Goal: Information Seeking & Learning: Learn about a topic

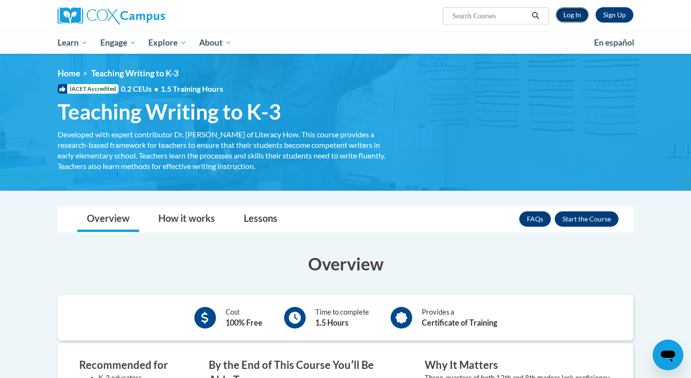
click at [572, 14] on link "Log In" at bounding box center [572, 14] width 33 height 15
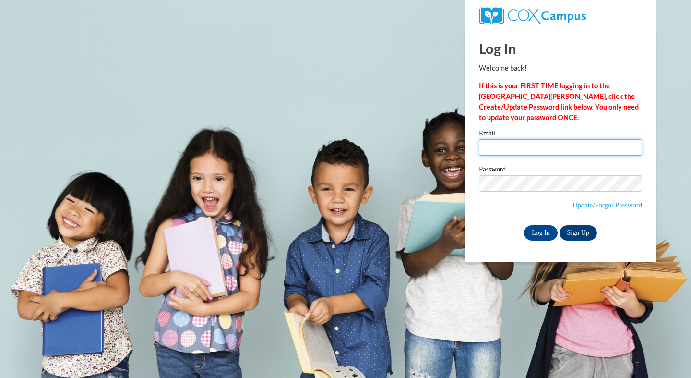
click at [517, 142] on input "Email" at bounding box center [560, 147] width 163 height 16
type input "lamana1@central.edu"
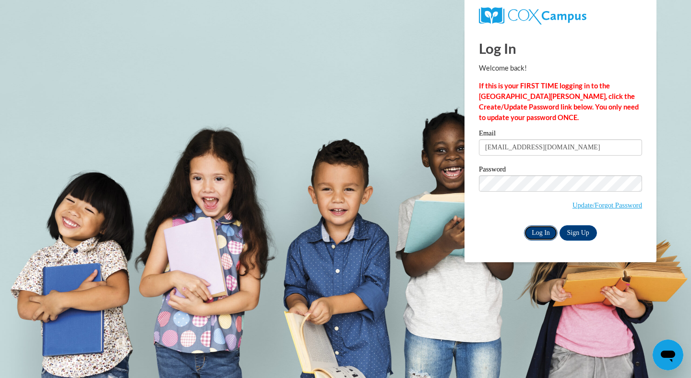
click at [542, 228] on input "Log In" at bounding box center [541, 232] width 34 height 15
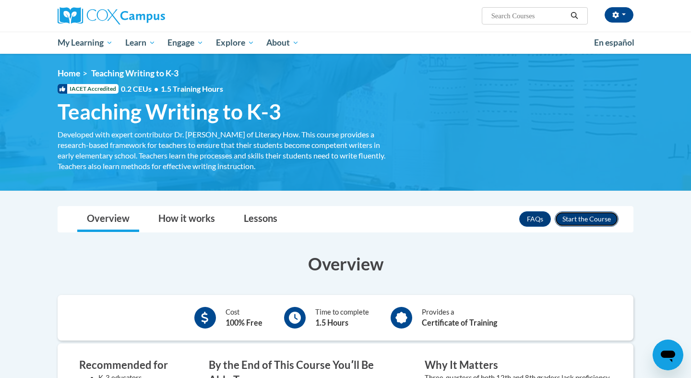
click at [575, 219] on button "Enroll" at bounding box center [587, 218] width 64 height 15
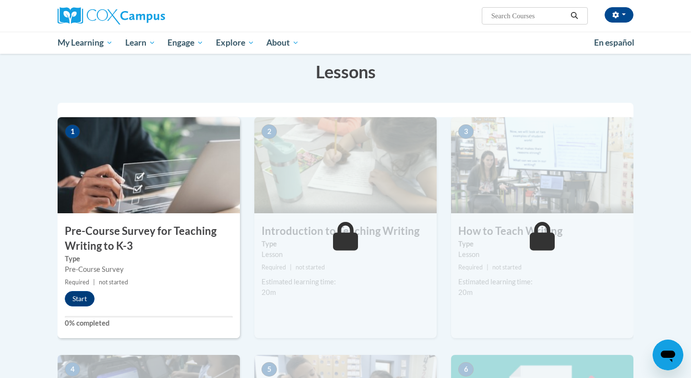
scroll to position [150, 0]
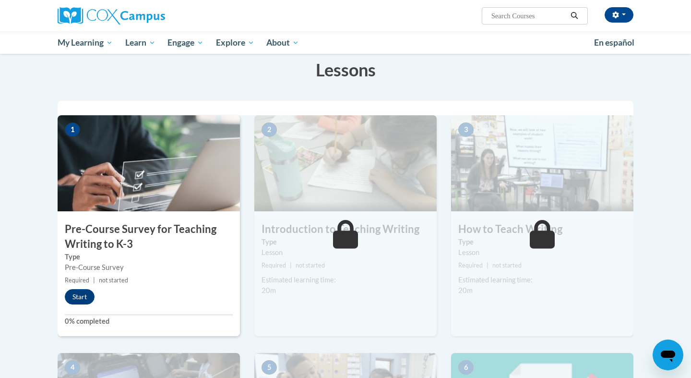
click at [177, 230] on h3 "Pre-Course Survey for Teaching Writing to K-3" at bounding box center [149, 237] width 182 height 30
click at [77, 295] on button "Start" at bounding box center [80, 296] width 30 height 15
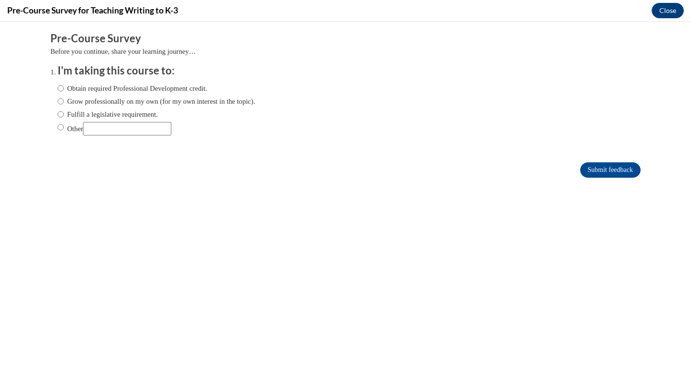
scroll to position [0, 0]
click at [60, 128] on input "Other" at bounding box center [61, 127] width 6 height 11
radio input "true"
click at [110, 124] on input "Other" at bounding box center [127, 128] width 88 height 13
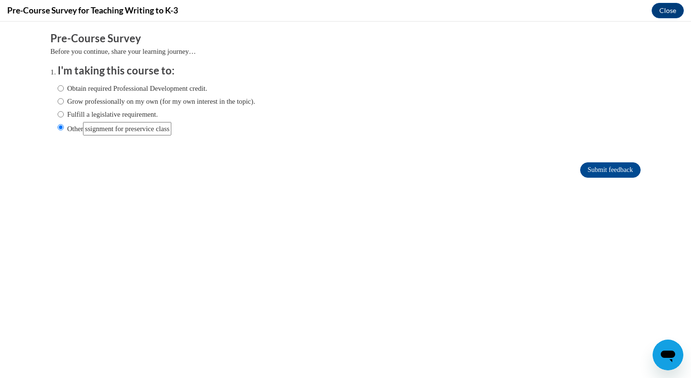
type input "Assignment for preservice class"
click at [330, 200] on div "Comments Pre-Course Survey Before you continue, share your learning journey… I'…" at bounding box center [345, 134] width 605 height 224
click at [593, 169] on input "Submit feedback" at bounding box center [610, 169] width 60 height 15
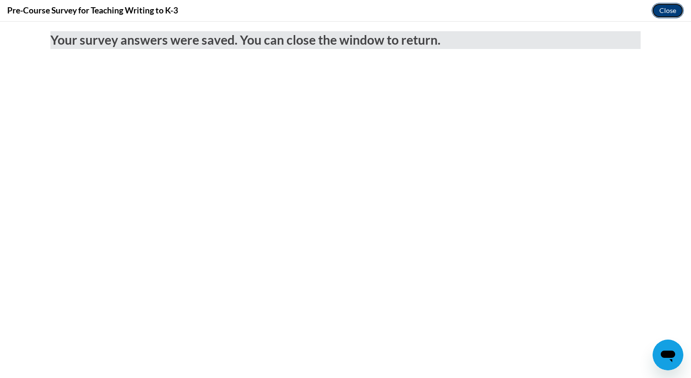
click at [662, 10] on button "Close" at bounding box center [668, 10] width 32 height 15
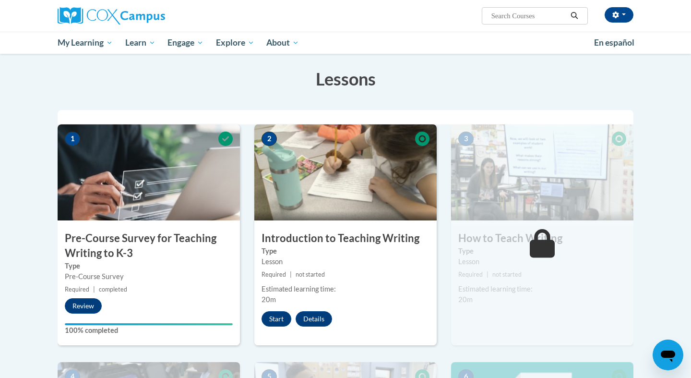
scroll to position [138, 0]
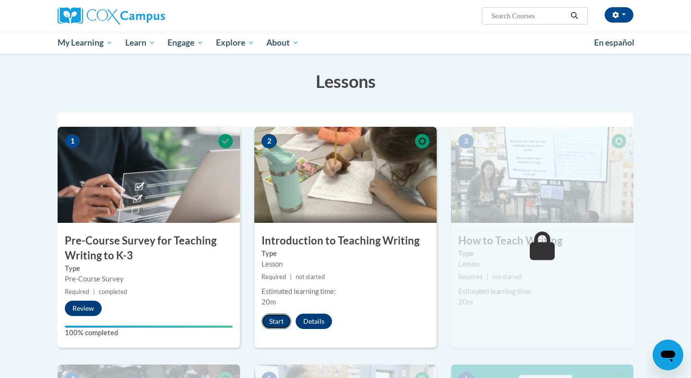
click at [272, 320] on button "Start" at bounding box center [277, 320] width 30 height 15
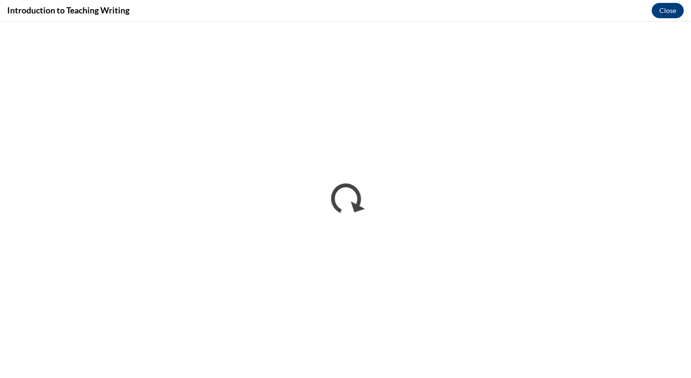
scroll to position [0, 0]
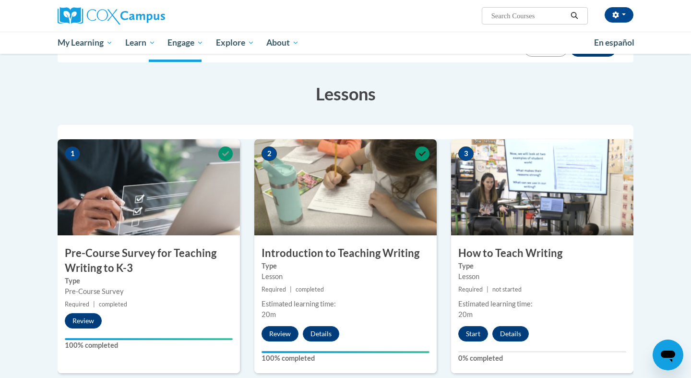
scroll to position [129, 0]
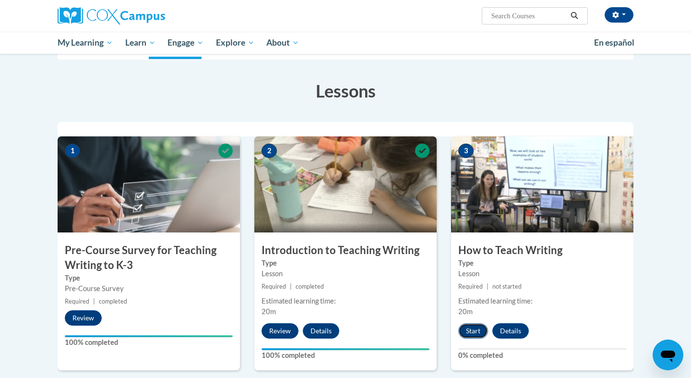
click at [474, 328] on button "Start" at bounding box center [473, 330] width 30 height 15
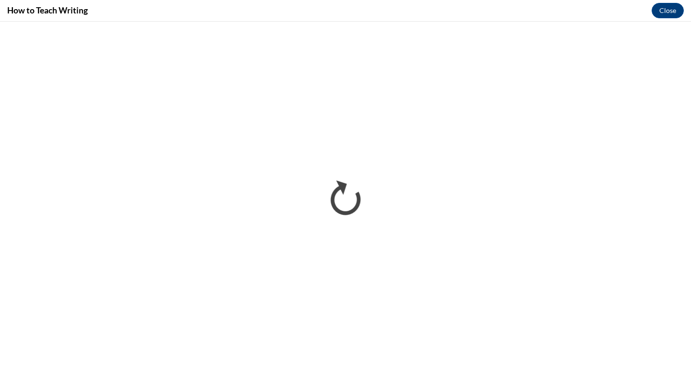
scroll to position [0, 0]
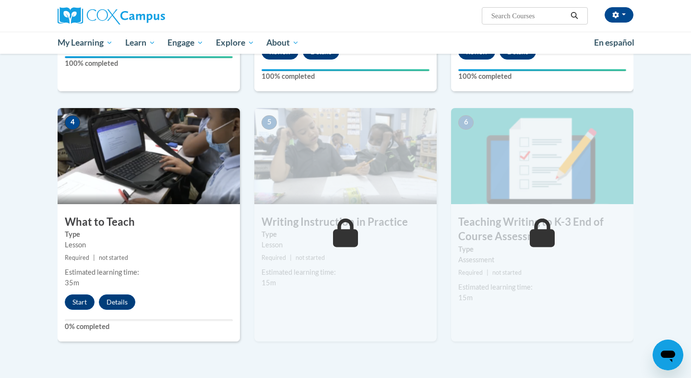
scroll to position [421, 0]
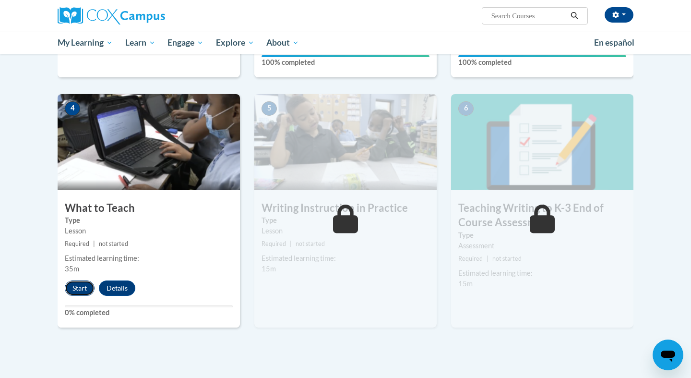
click at [78, 287] on button "Start" at bounding box center [80, 287] width 30 height 15
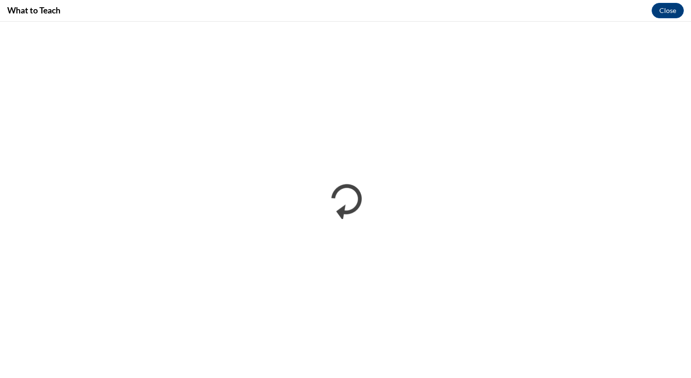
scroll to position [0, 0]
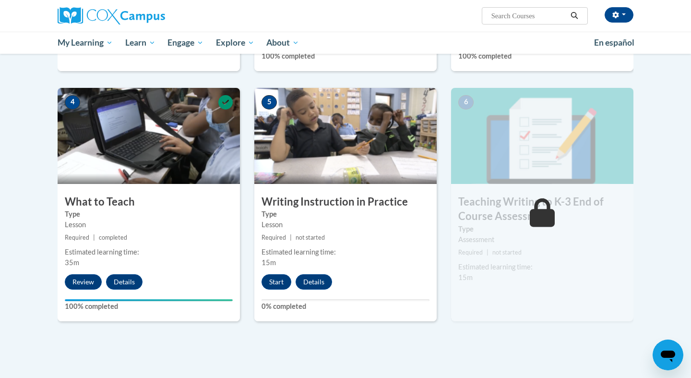
scroll to position [429, 0]
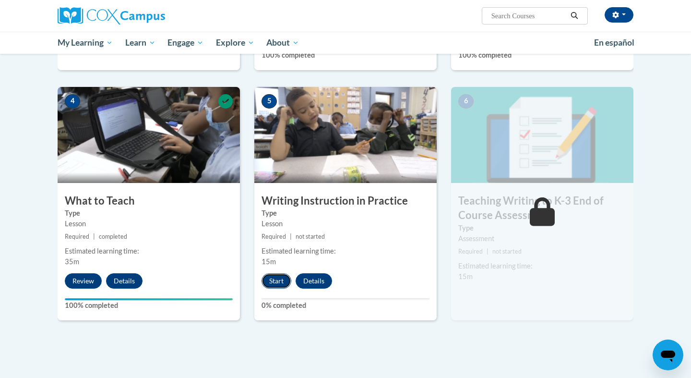
click at [277, 286] on button "Start" at bounding box center [277, 280] width 30 height 15
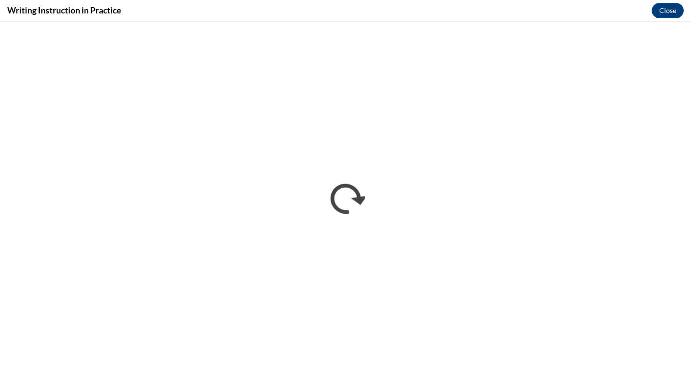
scroll to position [0, 0]
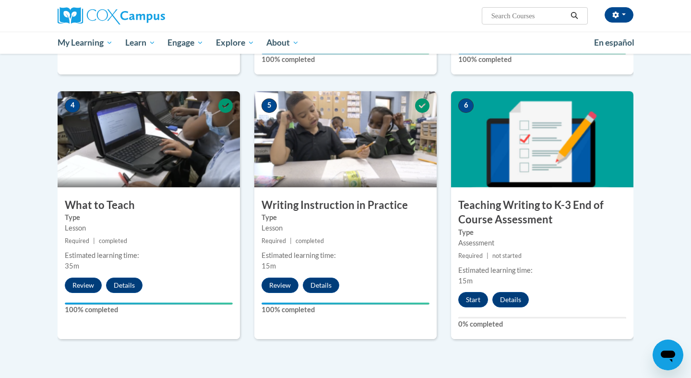
scroll to position [428, 0]
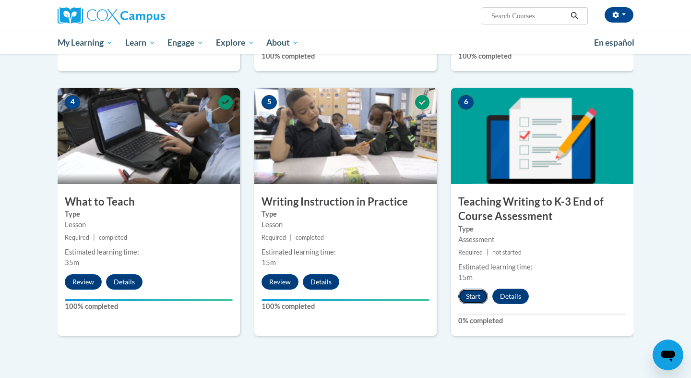
click at [474, 302] on button "Start" at bounding box center [473, 295] width 30 height 15
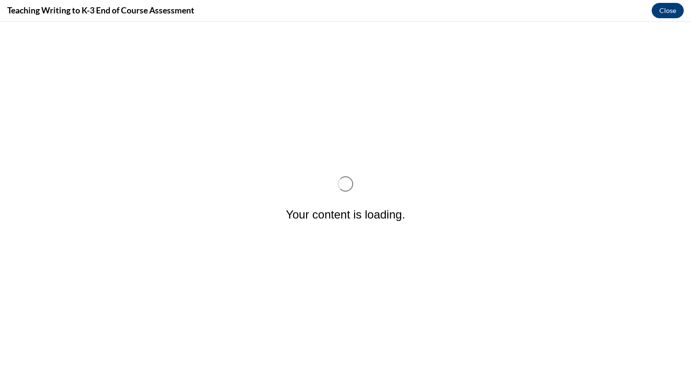
scroll to position [0, 0]
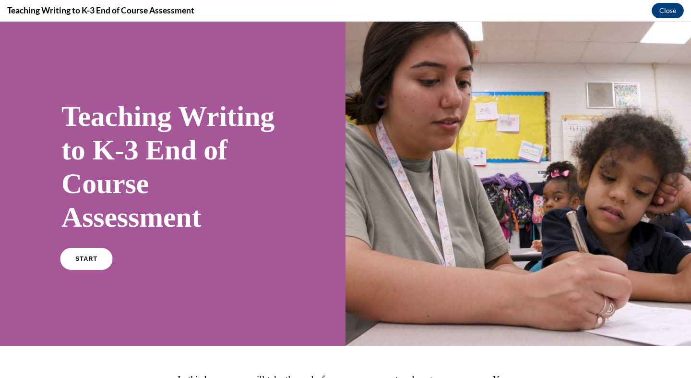
click at [95, 253] on link "START" at bounding box center [86, 259] width 52 height 22
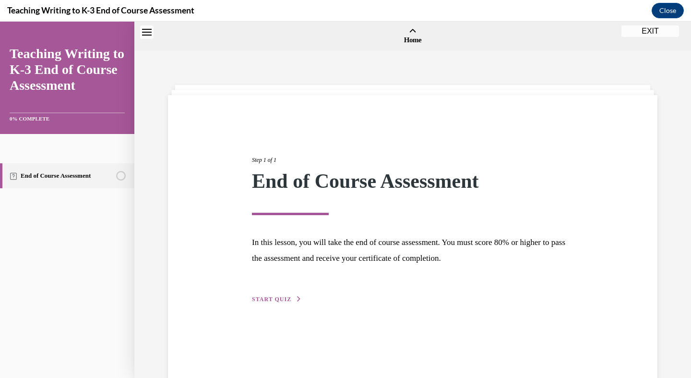
scroll to position [30, 0]
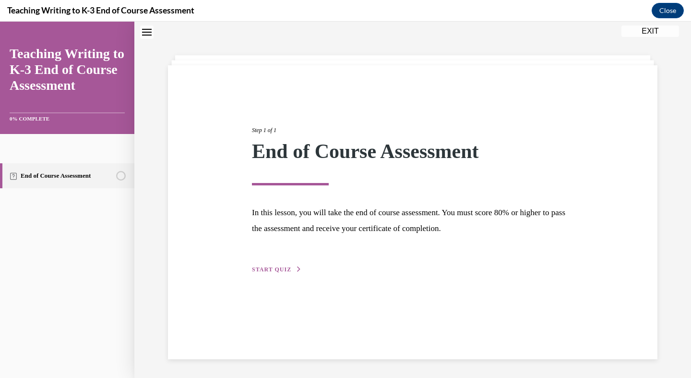
click at [287, 268] on span "START QUIZ" at bounding box center [271, 269] width 39 height 7
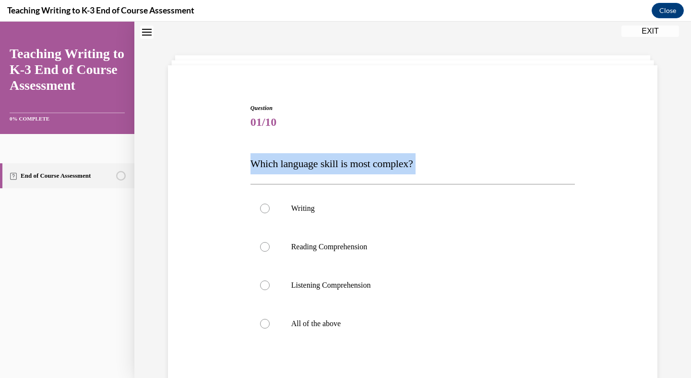
drag, startPoint x: 248, startPoint y: 164, endPoint x: 424, endPoint y: 175, distance: 177.0
click at [424, 175] on div "Question 01/10 Which language skill is most complex? Writing Reading Comprehens…" at bounding box center [413, 275] width 330 height 372
copy div "Which language skill is most complex?"
click at [293, 206] on p "Writing" at bounding box center [421, 208] width 260 height 10
click at [270, 206] on input "Writing" at bounding box center [265, 208] width 10 height 10
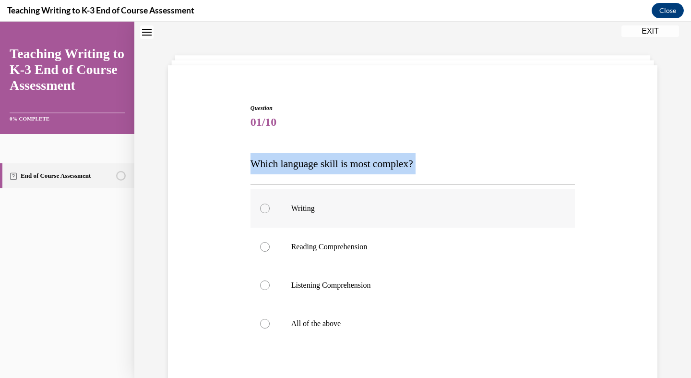
radio input "true"
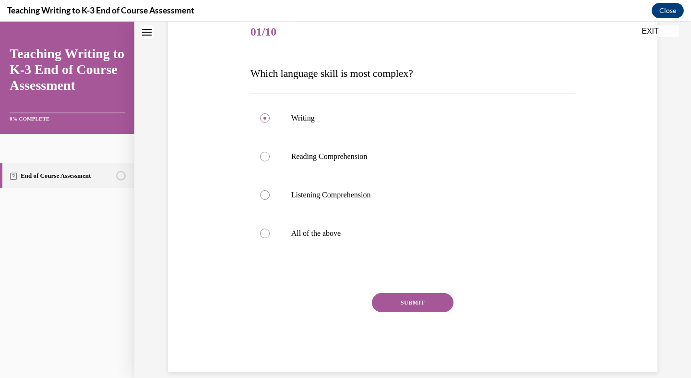
click at [413, 299] on button "SUBMIT" at bounding box center [413, 302] width 82 height 19
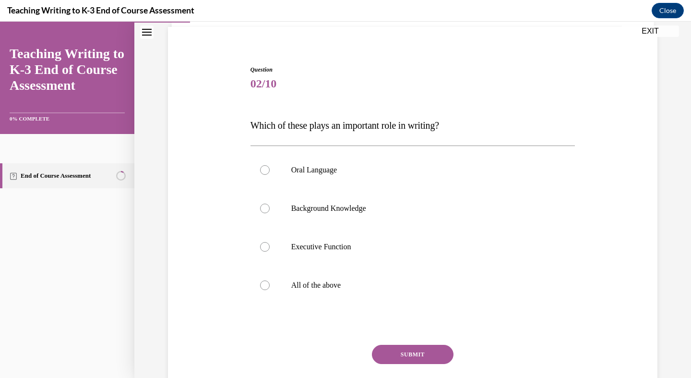
scroll to position [52, 0]
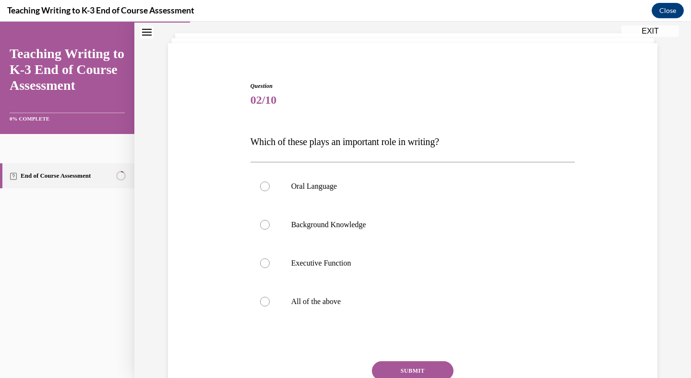
click at [371, 151] on p "Which of these plays an important role in writing?" at bounding box center [413, 141] width 325 height 21
click at [370, 145] on span "Which of these plays an important role in writing?" at bounding box center [345, 141] width 189 height 11
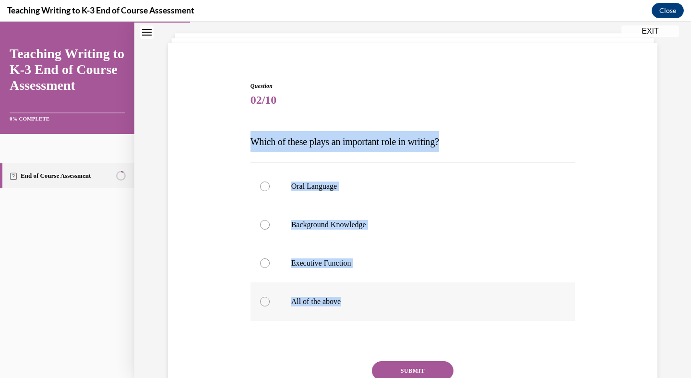
drag, startPoint x: 249, startPoint y: 143, endPoint x: 360, endPoint y: 312, distance: 202.5
click at [360, 312] on div "Question 02/10 Which of these plays an important role in writing? Oral Language…" at bounding box center [413, 253] width 330 height 372
copy div "Which of these plays an important role in writing? Oral Language Background Kno…"
click at [267, 299] on div at bounding box center [265, 302] width 10 height 10
click at [267, 299] on input "All of the above" at bounding box center [265, 302] width 10 height 10
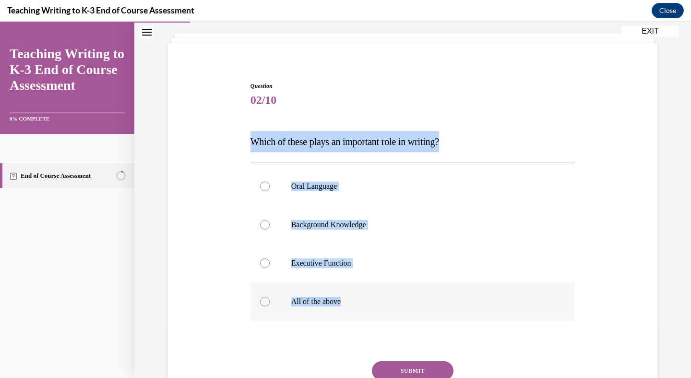
radio input "true"
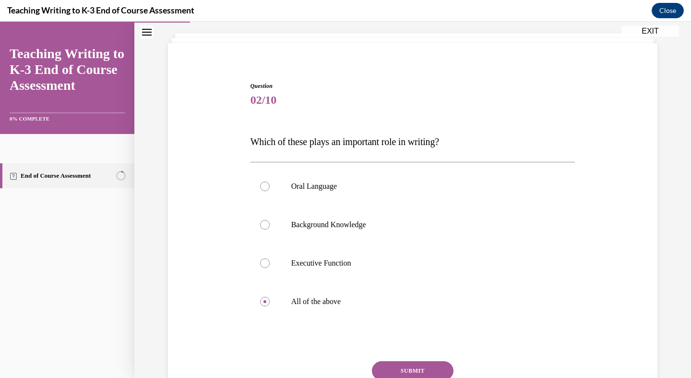
click at [400, 370] on button "SUBMIT" at bounding box center [413, 370] width 82 height 19
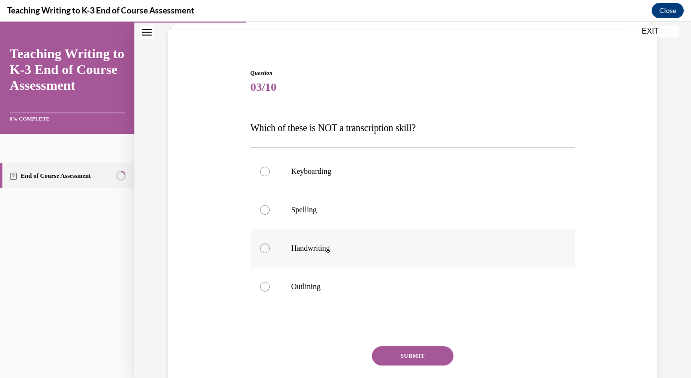
scroll to position [64, 0]
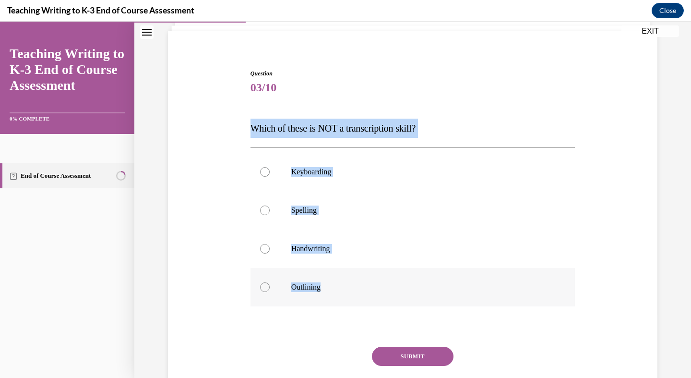
drag, startPoint x: 244, startPoint y: 132, endPoint x: 383, endPoint y: 299, distance: 217.1
click at [383, 299] on div "Question 03/10 Which of these is NOT a transcription skill? Keyboarding Spellin…" at bounding box center [413, 232] width 494 height 385
copy div "Which of these is NOT a transcription skill? Keyboarding Spelling Handwriting O…"
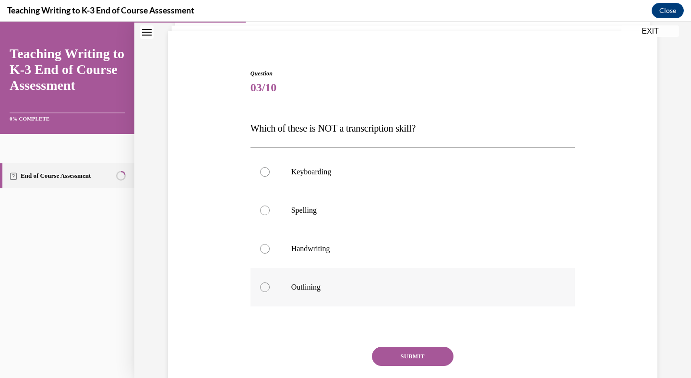
click at [265, 279] on label "Outlining" at bounding box center [413, 287] width 325 height 38
click at [265, 282] on input "Outlining" at bounding box center [265, 287] width 10 height 10
radio input "true"
click at [398, 353] on button "SUBMIT" at bounding box center [413, 356] width 82 height 19
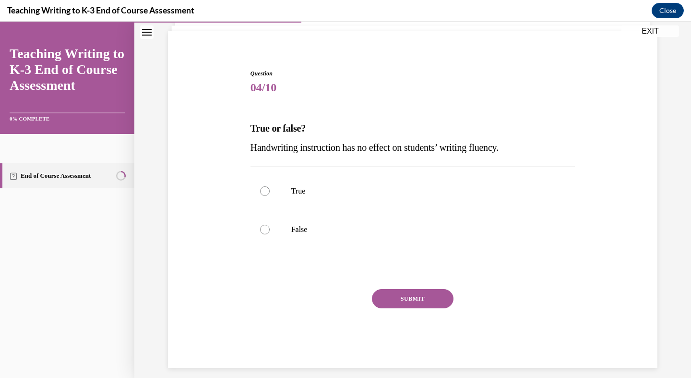
click at [411, 154] on p "Handwriting instruction has no effect on students’ writing fluency." at bounding box center [413, 147] width 325 height 19
click at [249, 126] on div "Question 04/10 True or false? Handwriting instruction has no effect on students…" at bounding box center [413, 211] width 330 height 313
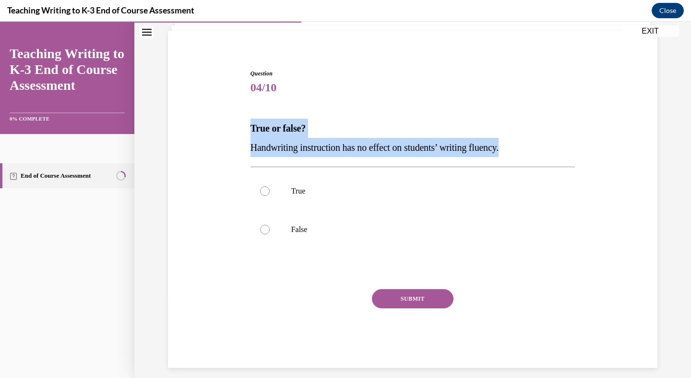
drag, startPoint x: 249, startPoint y: 126, endPoint x: 528, endPoint y: 149, distance: 280.3
click at [529, 149] on div "Question 04/10 True or false? Handwriting instruction has no effect on students…" at bounding box center [413, 211] width 330 height 313
copy div "True or false? Handwriting instruction has no effect on students’ writing fluen…"
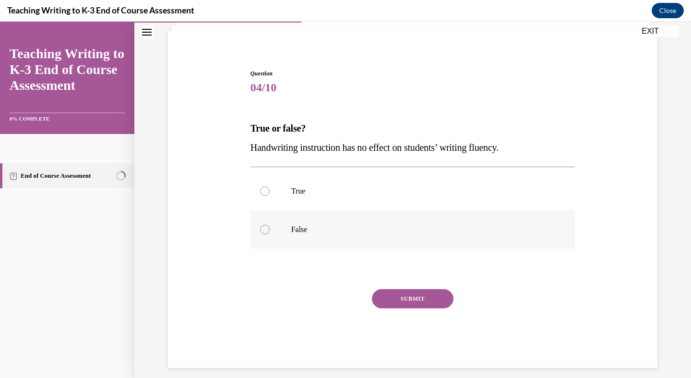
click at [266, 234] on label "False" at bounding box center [413, 229] width 325 height 38
click at [266, 234] on input "False" at bounding box center [265, 230] width 10 height 10
radio input "true"
click at [393, 298] on button "SUBMIT" at bounding box center [413, 298] width 82 height 19
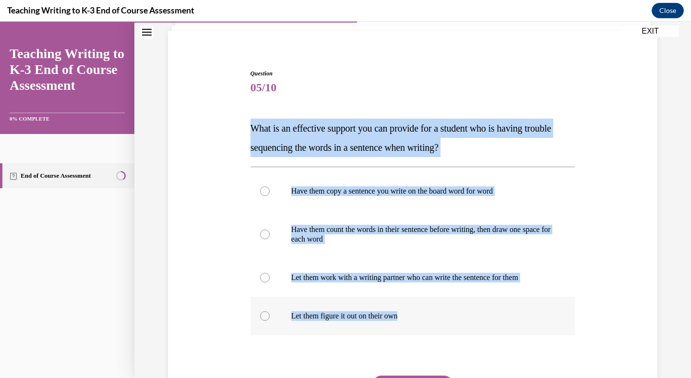
drag, startPoint x: 245, startPoint y: 126, endPoint x: 494, endPoint y: 315, distance: 312.3
click at [494, 315] on div "Question 05/10 What is an effective support you can provide for a student who i…" at bounding box center [413, 247] width 494 height 414
copy div "What is an effective support you can provide for a student who is having troubl…"
click at [257, 223] on label "Have them count the words in their sentence before writing, then draw one space…" at bounding box center [413, 234] width 325 height 48
click at [260, 229] on input "Have them count the words in their sentence before writing, then draw one space…" at bounding box center [265, 234] width 10 height 10
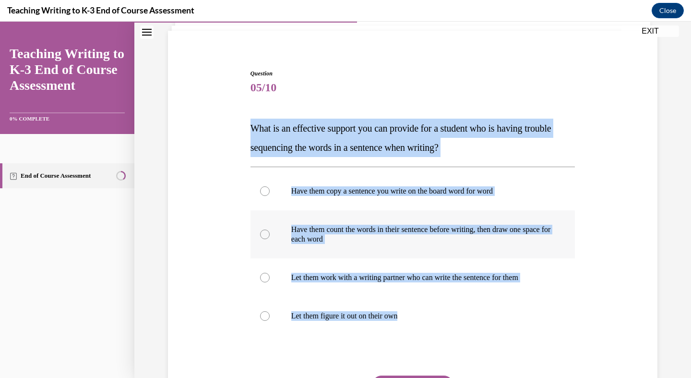
radio input "true"
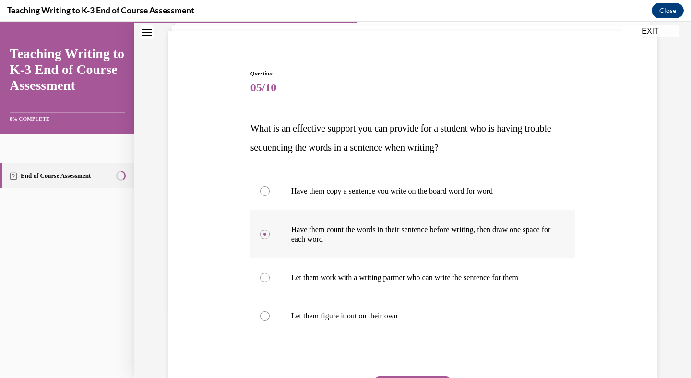
click at [264, 237] on div at bounding box center [265, 234] width 10 height 10
click at [264, 237] on input "Have them count the words in their sentence before writing, then draw one space…" at bounding box center [265, 234] width 10 height 10
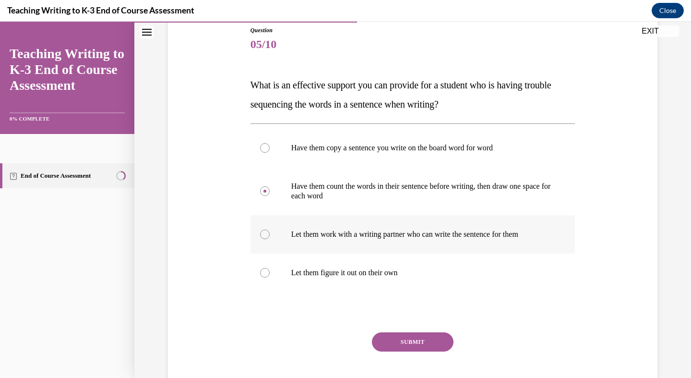
scroll to position [117, 0]
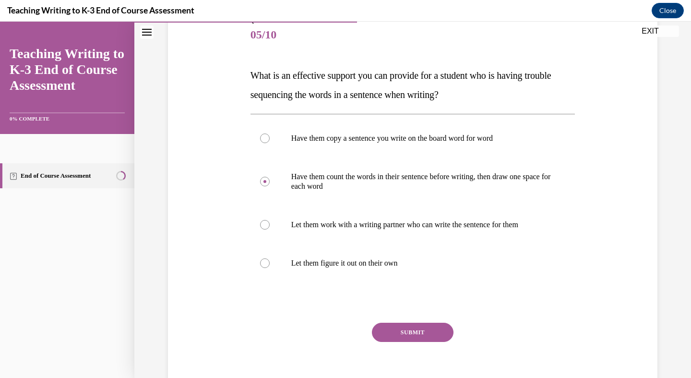
click at [436, 330] on button "SUBMIT" at bounding box center [413, 332] width 82 height 19
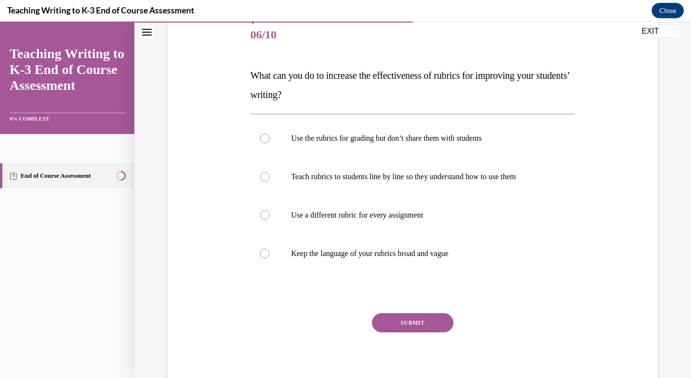
scroll to position [107, 0]
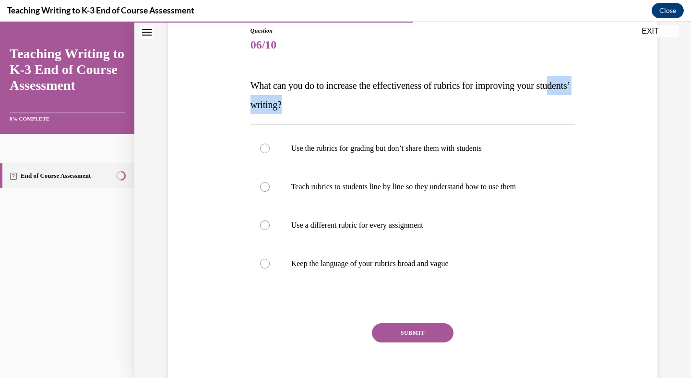
drag, startPoint x: 329, startPoint y: 108, endPoint x: 263, endPoint y: 102, distance: 65.6
click at [263, 102] on p "What can you do to increase the effectiveness of rubrics for improving your stu…" at bounding box center [413, 95] width 325 height 38
click at [247, 87] on div "Question 06/10 What can you do to increase the effectiveness of rubrics for imp…" at bounding box center [413, 200] width 494 height 404
drag, startPoint x: 248, startPoint y: 82, endPoint x: 477, endPoint y: 270, distance: 296.4
click at [478, 270] on div "Question 06/10 What can you do to increase the effectiveness of rubrics for imp…" at bounding box center [413, 207] width 330 height 390
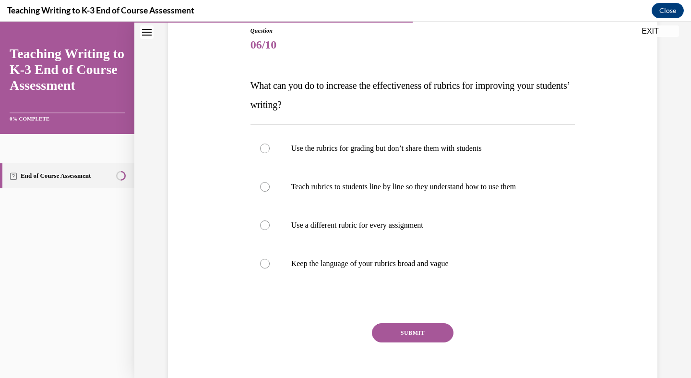
copy div "What can you do to increase the effectiveness of rubrics for improving your stu…"
click at [415, 54] on span "06/10" at bounding box center [413, 44] width 325 height 19
click at [312, 188] on p "Teach rubrics to students line by line so they understand how to use them" at bounding box center [421, 187] width 260 height 10
click at [270, 188] on input "Teach rubrics to students line by line so they understand how to use them" at bounding box center [265, 187] width 10 height 10
radio input "true"
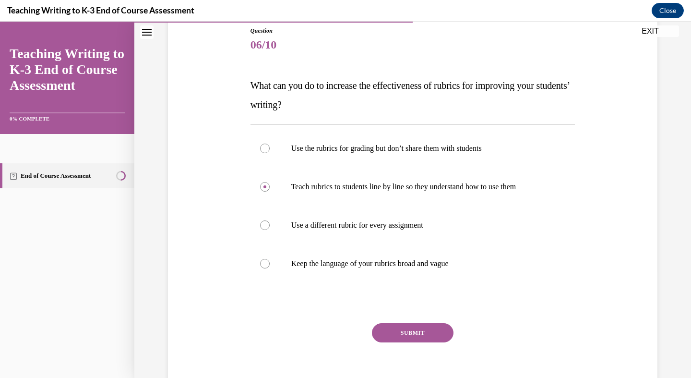
click at [385, 338] on button "SUBMIT" at bounding box center [413, 332] width 82 height 19
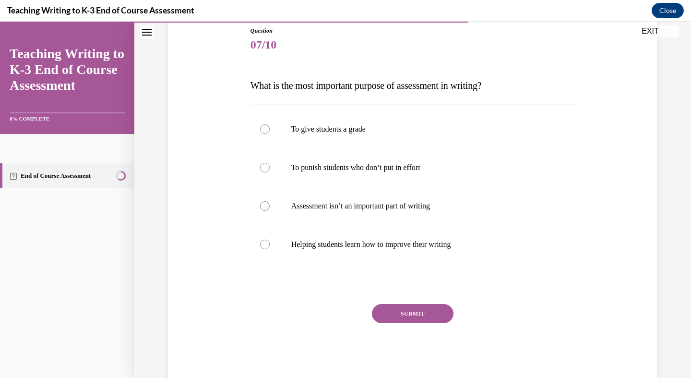
scroll to position [107, 0]
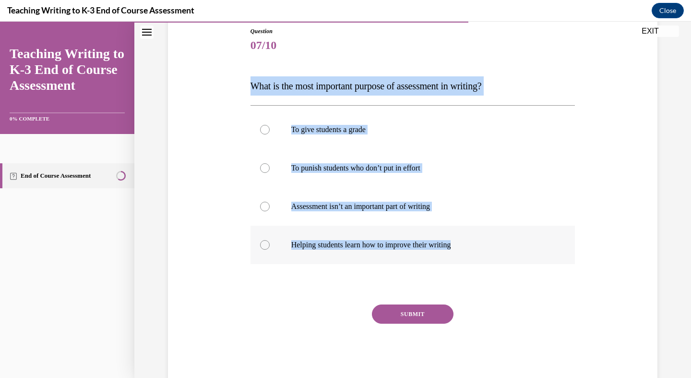
drag, startPoint x: 249, startPoint y: 87, endPoint x: 504, endPoint y: 260, distance: 308.6
click at [504, 260] on div "Question 07/10 What is the most important purpose of assessment in writing? To …" at bounding box center [413, 197] width 330 height 371
copy div "What is the most important purpose of assessment in writing? To give students a…"
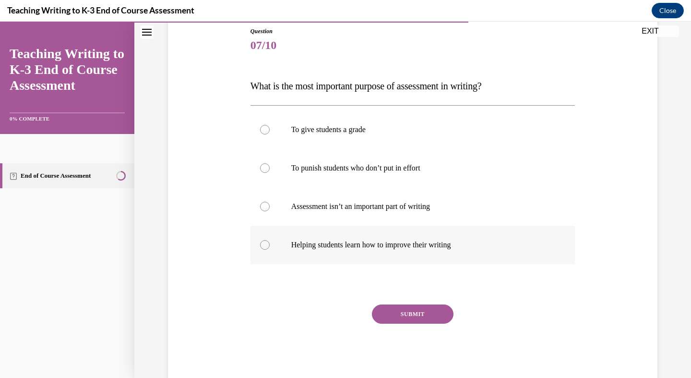
click at [259, 231] on label "Helping students learn how to improve their writing" at bounding box center [413, 245] width 325 height 38
click at [260, 240] on input "Helping students learn how to improve their writing" at bounding box center [265, 245] width 10 height 10
radio input "true"
click at [419, 315] on button "SUBMIT" at bounding box center [413, 313] width 82 height 19
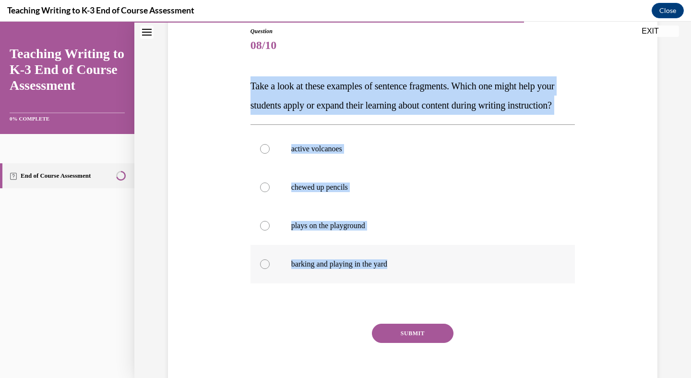
drag, startPoint x: 251, startPoint y: 80, endPoint x: 383, endPoint y: 293, distance: 250.8
click at [383, 293] on div "Question 08/10 Take a look at these examples of sentence fragments. Which one m…" at bounding box center [413, 214] width 325 height 375
copy div "Take a look at these examples of sentence fragments. Which one might help your …"
click at [211, 196] on div "Question 08/10 Take a look at these examples of sentence fragments. Which one m…" at bounding box center [413, 200] width 494 height 404
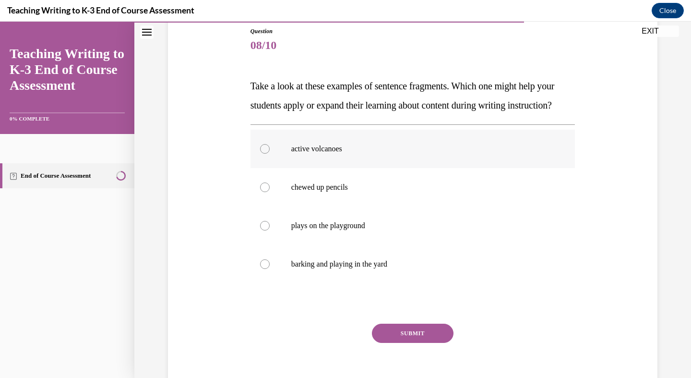
click at [275, 168] on label "active volcanoes" at bounding box center [413, 149] width 325 height 38
click at [270, 154] on input "active volcanoes" at bounding box center [265, 149] width 10 height 10
radio input "true"
click at [414, 343] on button "SUBMIT" at bounding box center [413, 332] width 82 height 19
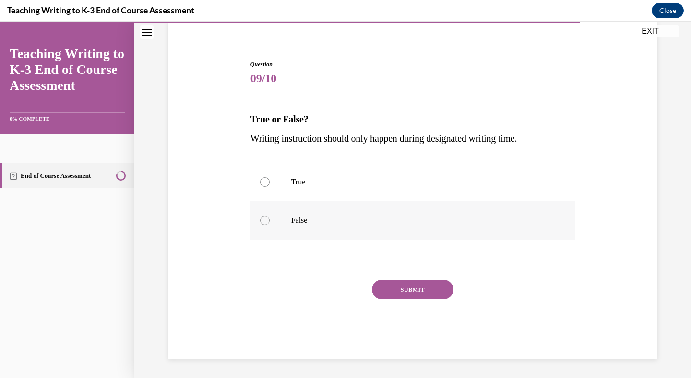
click at [318, 228] on label "False" at bounding box center [413, 220] width 325 height 38
click at [270, 225] on input "False" at bounding box center [265, 220] width 10 height 10
radio input "true"
click at [419, 288] on button "SUBMIT" at bounding box center [413, 289] width 82 height 19
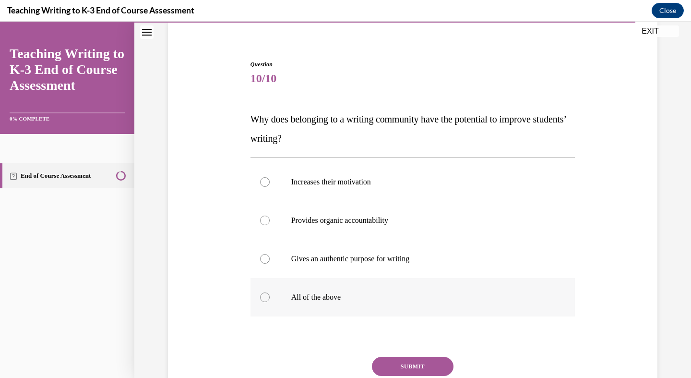
click at [352, 299] on p "All of the above" at bounding box center [421, 297] width 260 height 10
click at [270, 299] on input "All of the above" at bounding box center [265, 297] width 10 height 10
radio input "true"
click at [402, 364] on button "SUBMIT" at bounding box center [413, 366] width 82 height 19
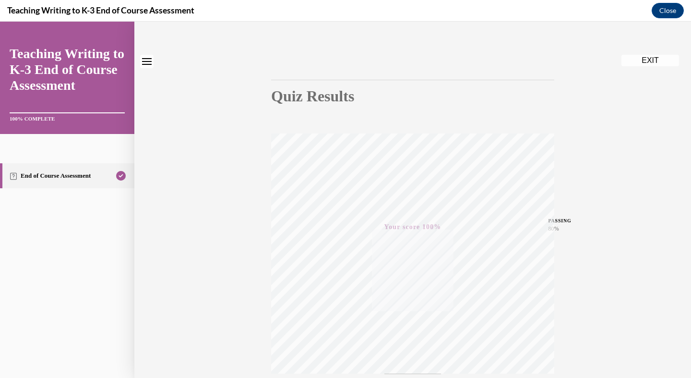
scroll to position [0, 0]
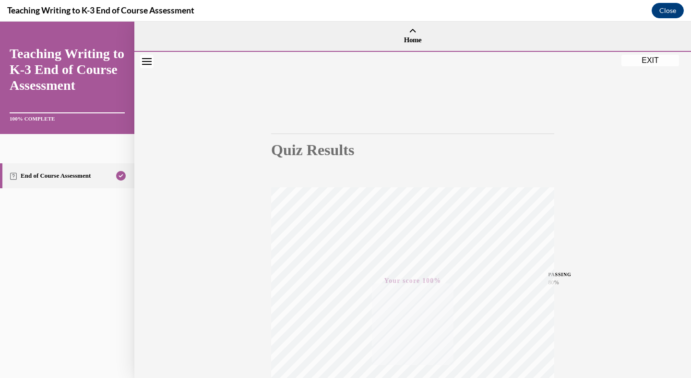
click at [663, 62] on button "EXIT" at bounding box center [651, 61] width 58 height 12
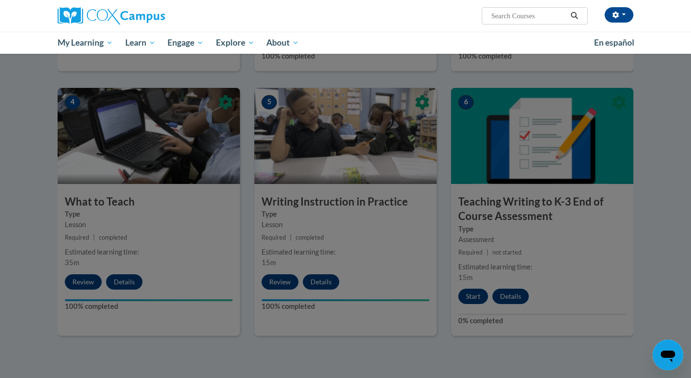
click at [660, 193] on div at bounding box center [345, 189] width 691 height 378
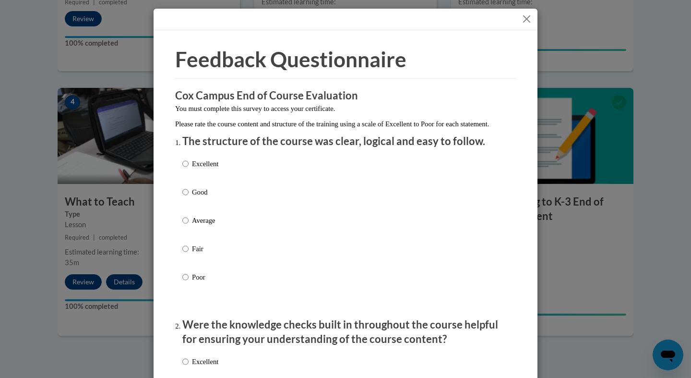
click at [209, 197] on p "Good" at bounding box center [205, 192] width 26 height 11
click at [189, 197] on input "Good" at bounding box center [185, 192] width 6 height 11
radio input "true"
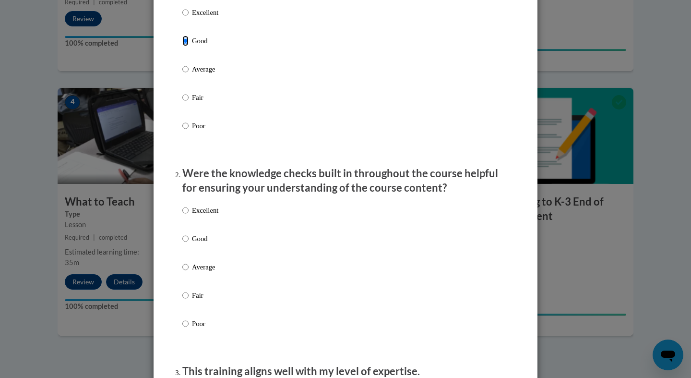
scroll to position [177, 0]
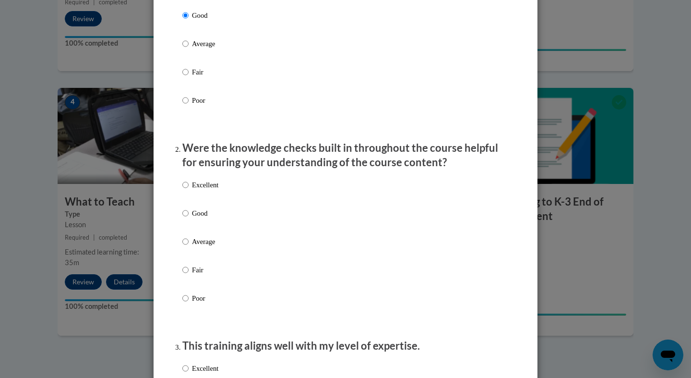
click at [216, 190] on p "Excellent" at bounding box center [205, 184] width 26 height 11
click at [189, 190] on input "Excellent" at bounding box center [185, 184] width 6 height 11
radio input "true"
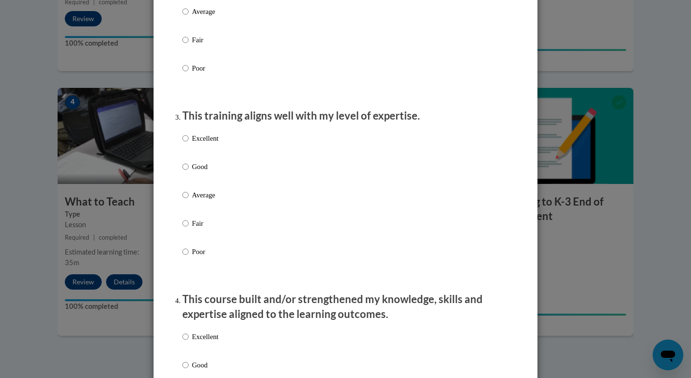
scroll to position [452, 0]
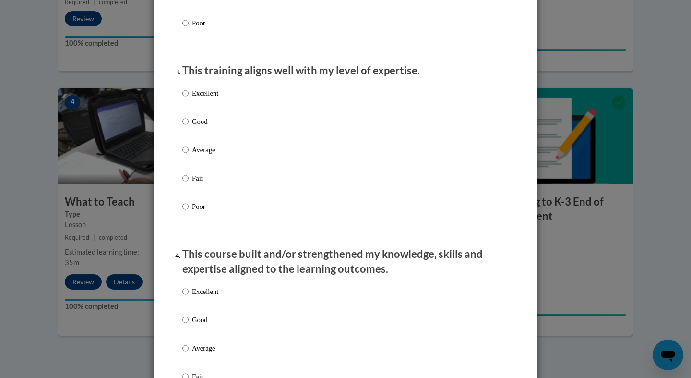
click at [231, 134] on div "Excellent Good Average Fair Poor" at bounding box center [345, 161] width 326 height 156
click at [210, 127] on p "Good" at bounding box center [205, 121] width 26 height 11
click at [189, 127] on input "Good" at bounding box center [185, 121] width 6 height 11
radio input "true"
click at [203, 322] on div "Excellent Good Average Fair Poor" at bounding box center [200, 355] width 36 height 149
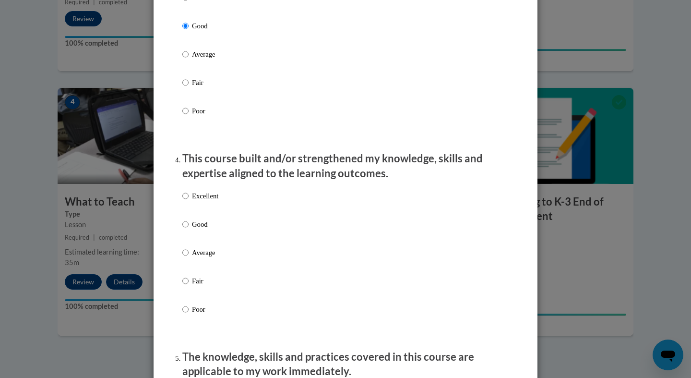
scroll to position [571, 0]
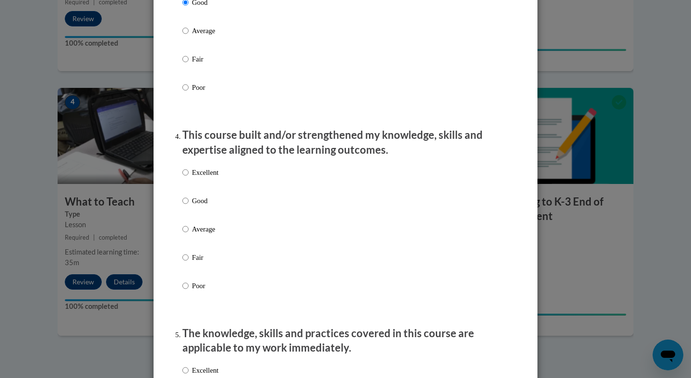
click at [193, 206] on p "Good" at bounding box center [205, 200] width 26 height 11
click at [189, 206] on input "Good" at bounding box center [185, 200] width 6 height 11
radio input "true"
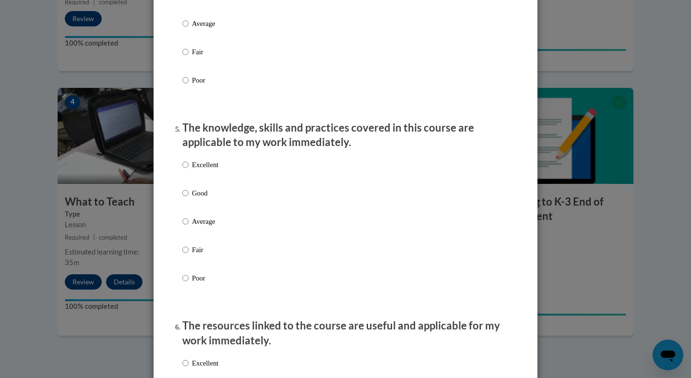
scroll to position [794, 0]
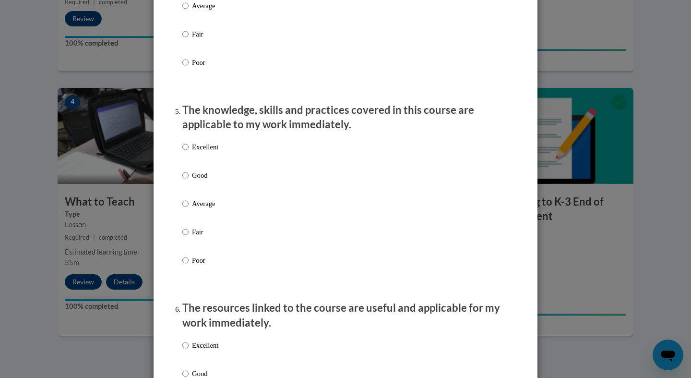
click at [202, 196] on label "Good" at bounding box center [200, 183] width 36 height 26
click at [189, 180] on input "Good" at bounding box center [185, 175] width 6 height 11
radio input "true"
click at [205, 350] on p "Excellent" at bounding box center [205, 345] width 26 height 11
click at [189, 350] on input "Excellent" at bounding box center [185, 345] width 6 height 11
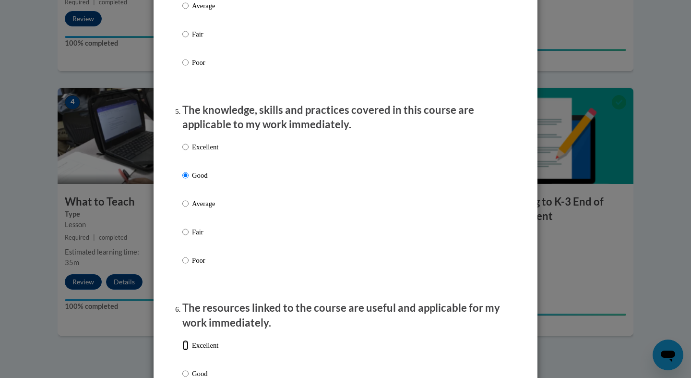
radio input "true"
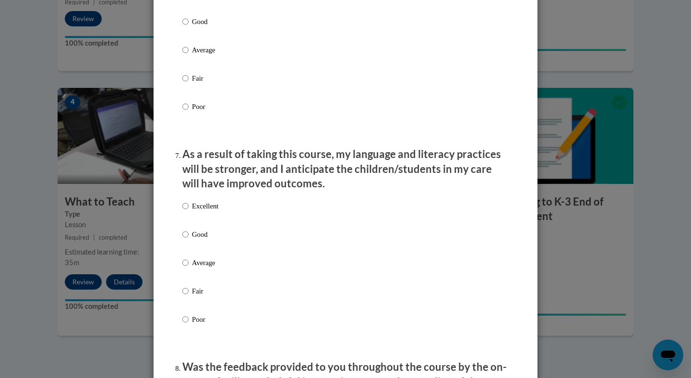
scroll to position [1156, 0]
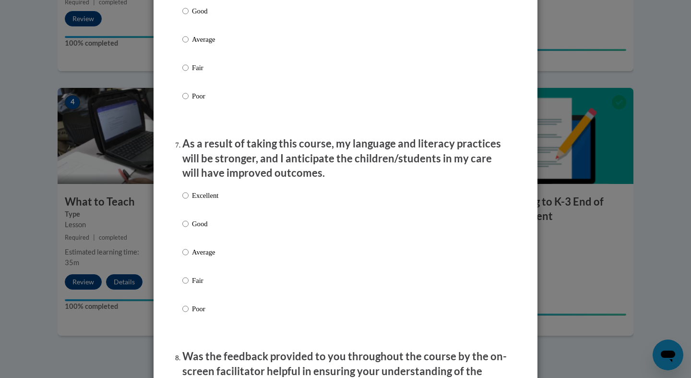
click at [214, 229] on p "Good" at bounding box center [205, 223] width 26 height 11
click at [189, 229] on input "Good" at bounding box center [185, 223] width 6 height 11
radio input "true"
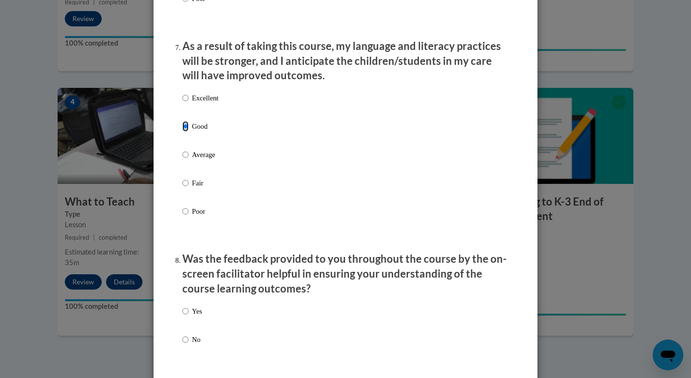
scroll to position [1351, 0]
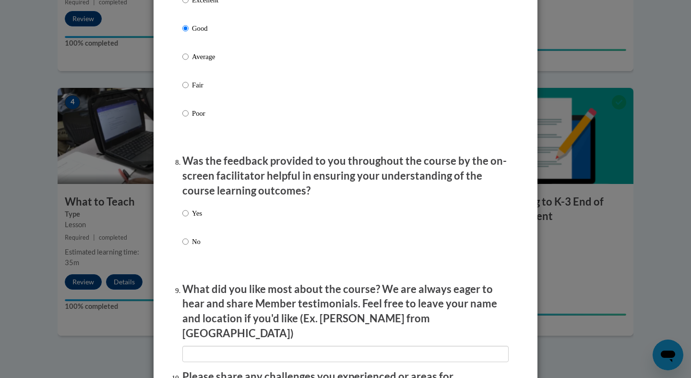
click at [208, 220] on div "Yes No" at bounding box center [345, 239] width 326 height 72
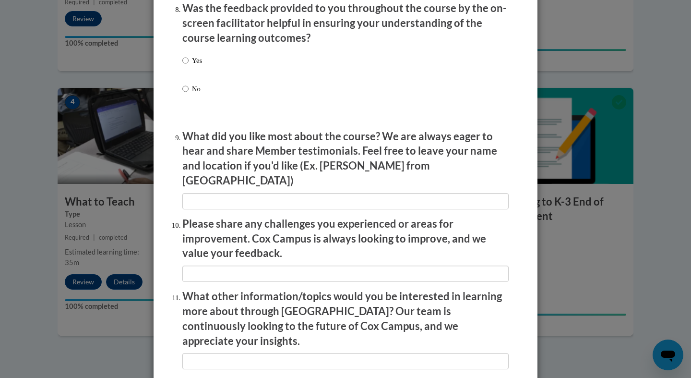
scroll to position [1535, 0]
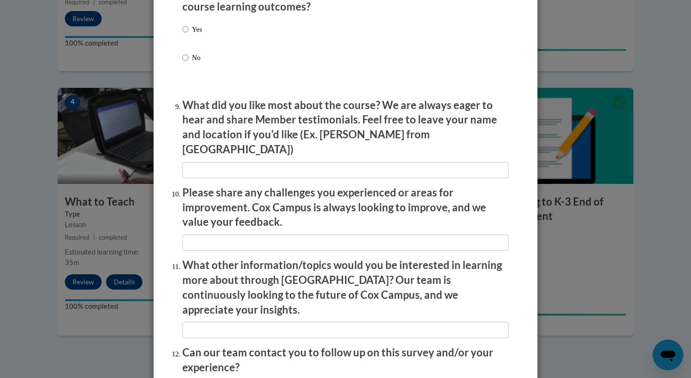
click at [190, 34] on label "Yes" at bounding box center [192, 37] width 20 height 26
click at [189, 34] on input "Yes" at bounding box center [185, 29] width 6 height 11
radio input "true"
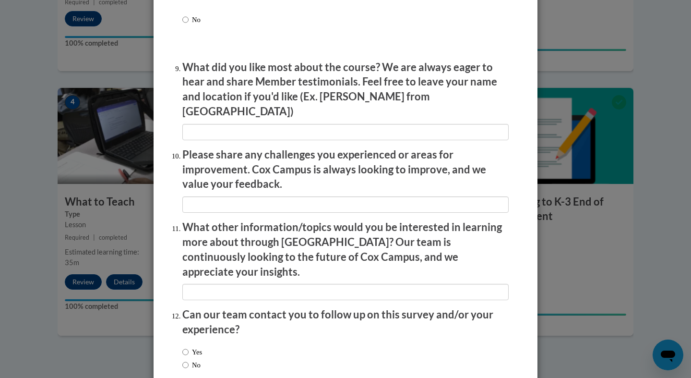
scroll to position [1619, 0]
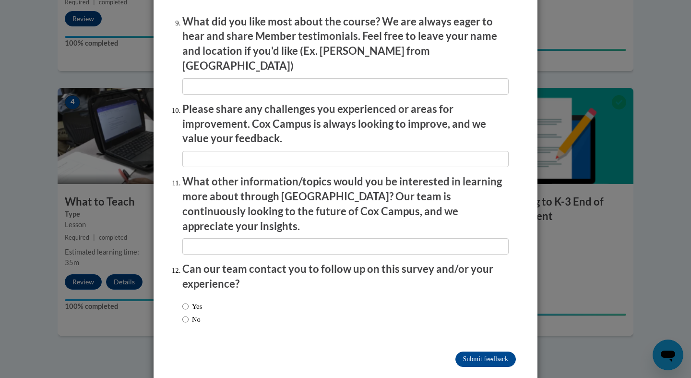
click at [189, 314] on label "No" at bounding box center [191, 319] width 18 height 11
click at [189, 314] on input "No" at bounding box center [185, 319] width 6 height 11
radio input "true"
click at [463, 351] on input "Submit feedback" at bounding box center [485, 358] width 60 height 15
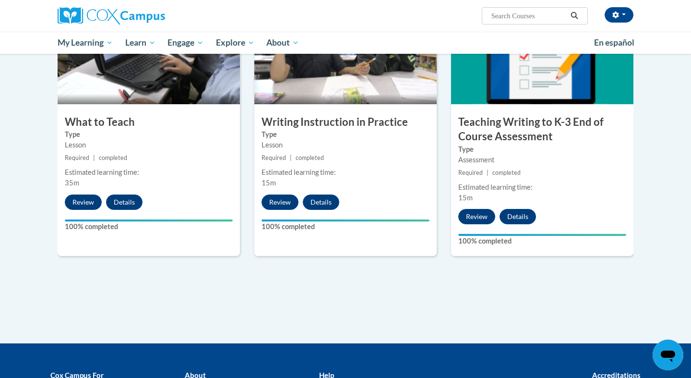
scroll to position [499, 0]
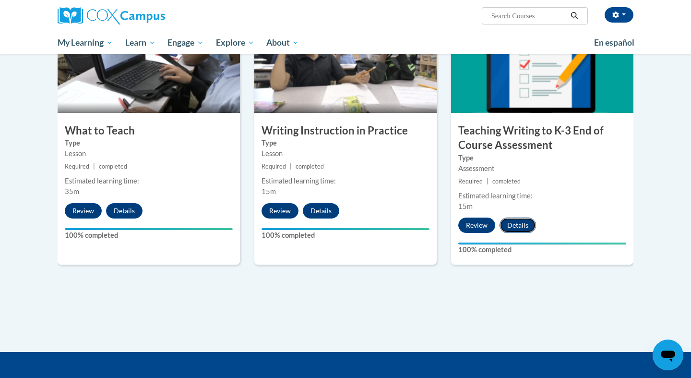
click at [523, 223] on button "Details" at bounding box center [518, 224] width 36 height 15
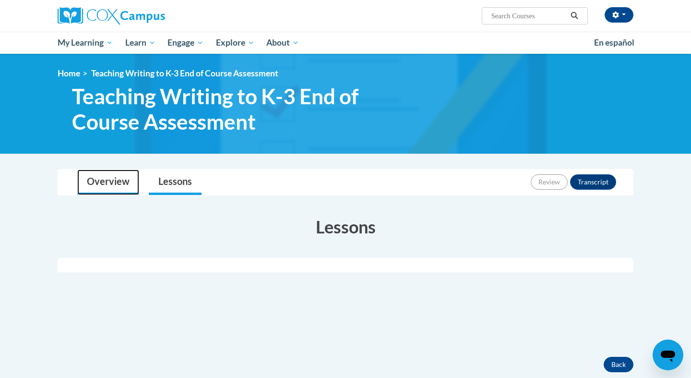
click at [135, 172] on link "Overview" at bounding box center [108, 181] width 62 height 25
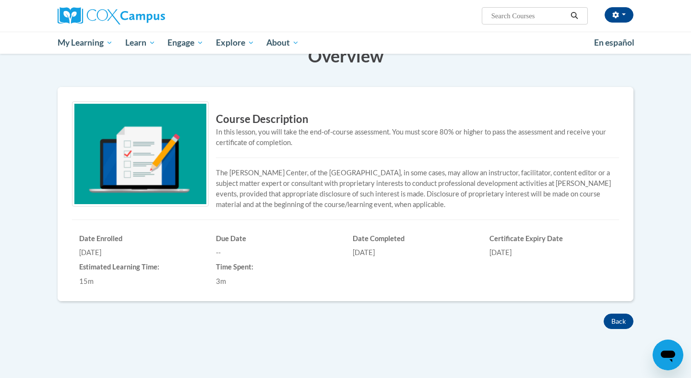
scroll to position [172, 0]
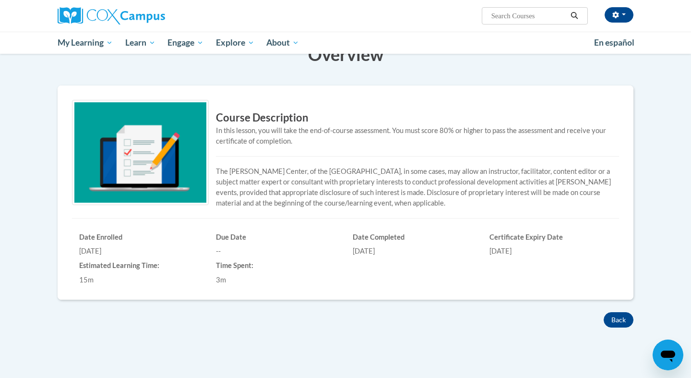
click at [240, 275] on div "3m" at bounding box center [277, 280] width 122 height 11
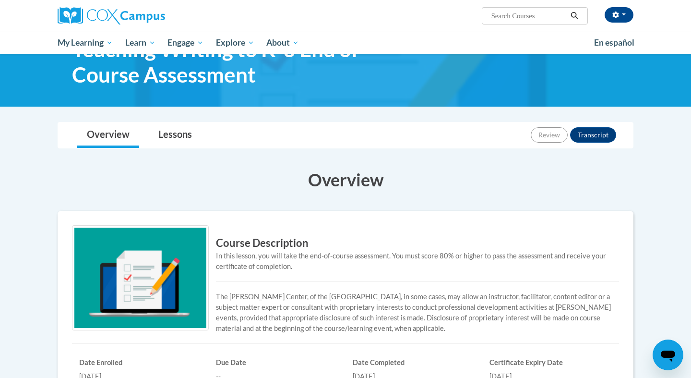
scroll to position [0, 0]
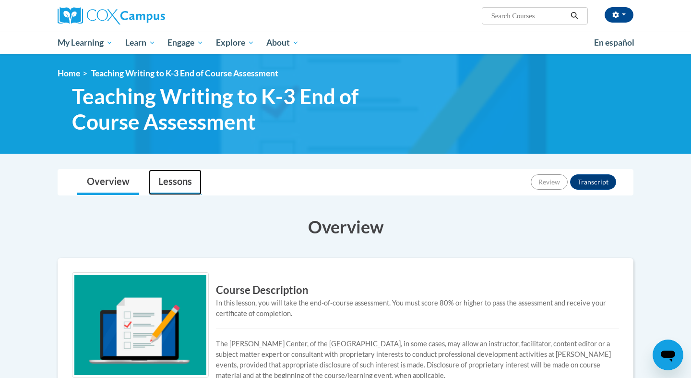
click at [158, 187] on link "Lessons" at bounding box center [175, 181] width 53 height 25
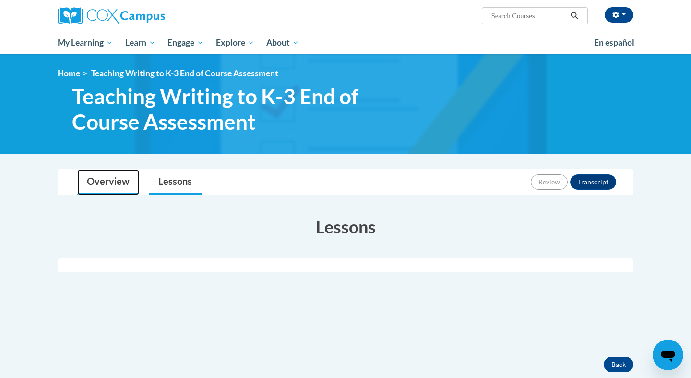
click at [115, 186] on link "Overview" at bounding box center [108, 181] width 62 height 25
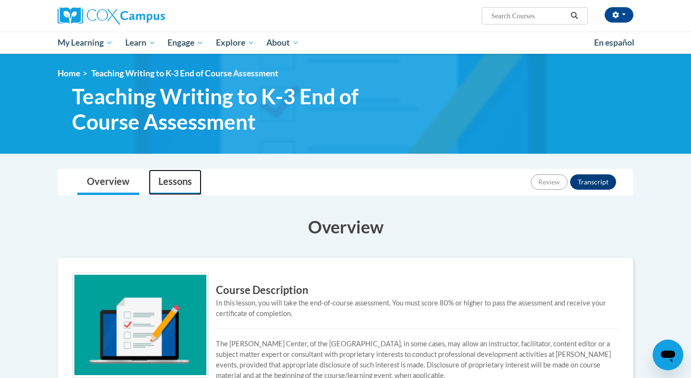
click at [173, 186] on link "Lessons" at bounding box center [175, 181] width 53 height 25
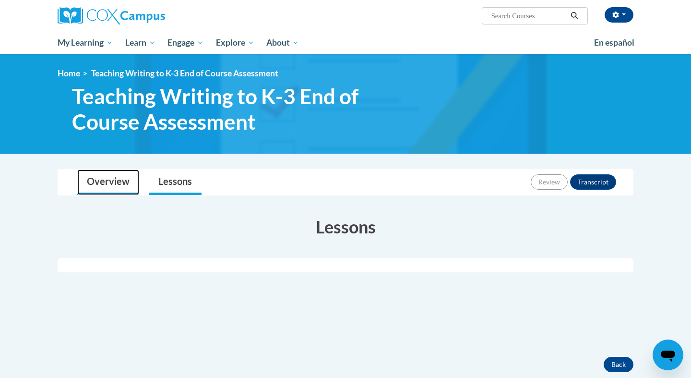
click at [115, 182] on link "Overview" at bounding box center [108, 181] width 62 height 25
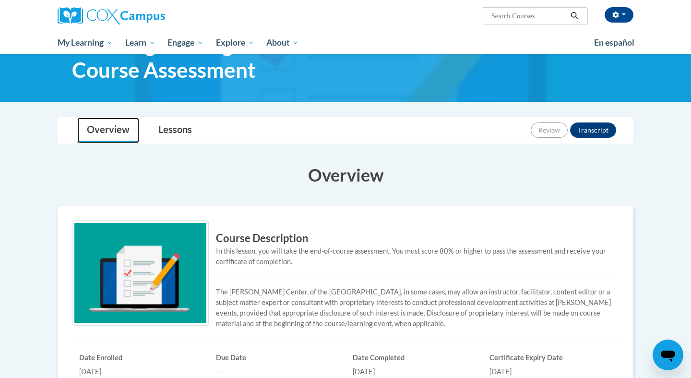
scroll to position [41, 0]
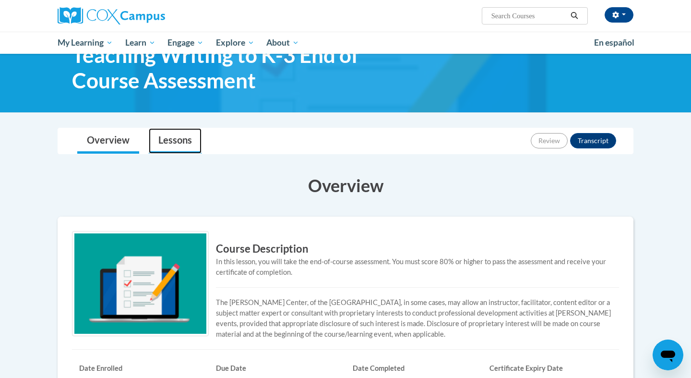
click at [193, 140] on link "Lessons" at bounding box center [175, 140] width 53 height 25
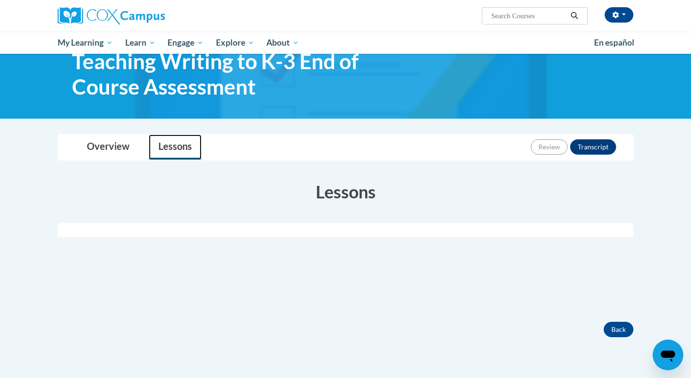
scroll to position [27, 0]
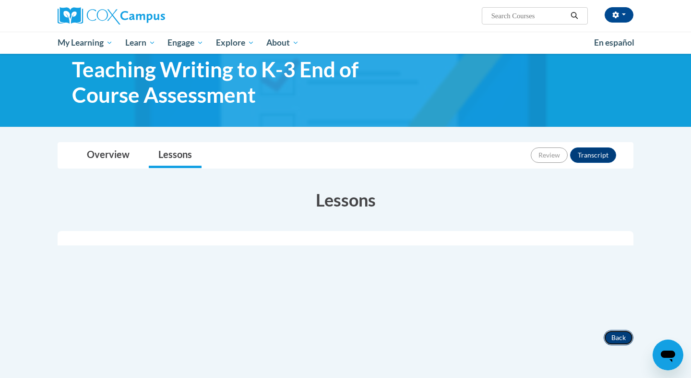
click at [618, 337] on button "Back" at bounding box center [619, 337] width 30 height 15
